Goal: Task Accomplishment & Management: Manage account settings

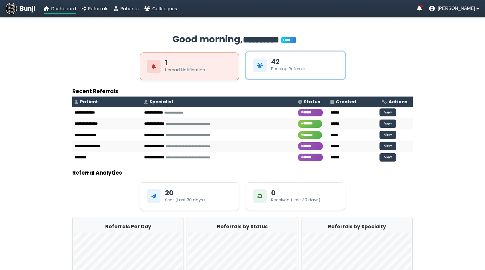
click at [270, 70] on div "42 Pending Referrals" at bounding box center [295, 65] width 99 height 28
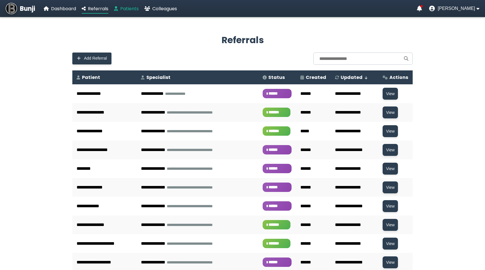
click at [128, 7] on span "Patients" at bounding box center [129, 8] width 18 height 7
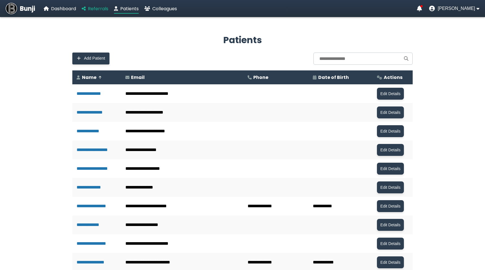
click at [94, 8] on span "Referrals" at bounding box center [98, 8] width 20 height 7
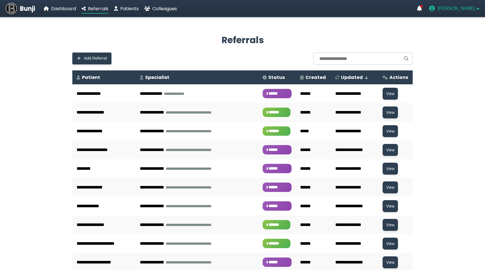
click at [459, 10] on span "[PERSON_NAME]" at bounding box center [456, 8] width 37 height 5
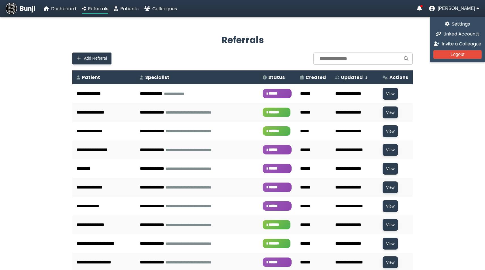
click at [454, 38] on div "Settings Linked Accounts Invite a Colleague Logout" at bounding box center [457, 39] width 55 height 45
click at [454, 36] on span "Linked Accounts" at bounding box center [461, 34] width 36 height 7
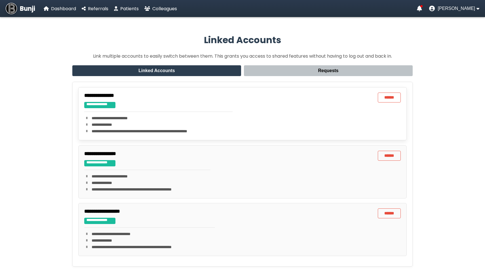
click at [153, 108] on div "**********" at bounding box center [158, 113] width 148 height 42
